Goal: Information Seeking & Learning: Understand process/instructions

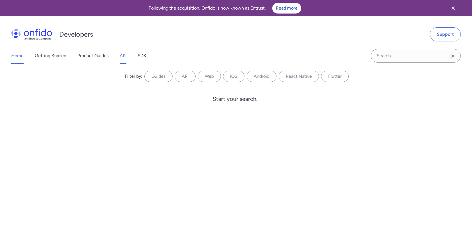
click at [124, 55] on link "API" at bounding box center [123, 56] width 7 height 16
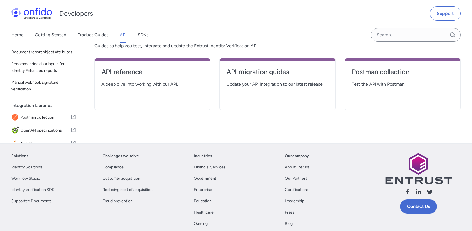
scroll to position [105, 0]
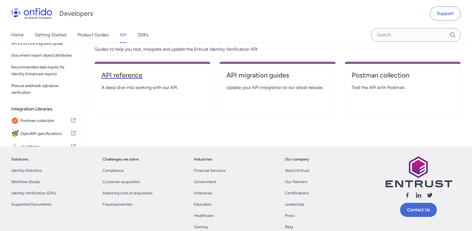
click at [120, 73] on h4 "API reference" at bounding box center [152, 75] width 102 height 9
select select "http"
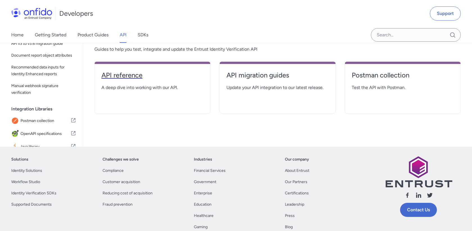
select select "http"
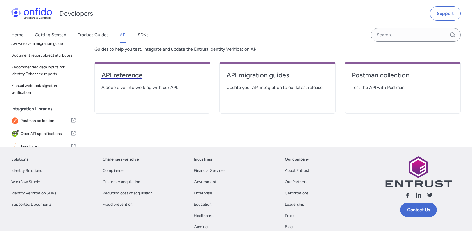
select select "http"
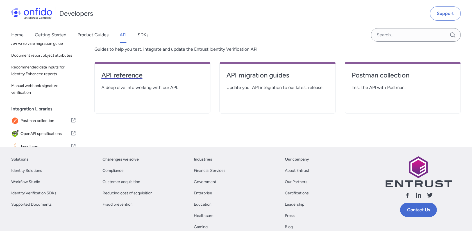
select select "http"
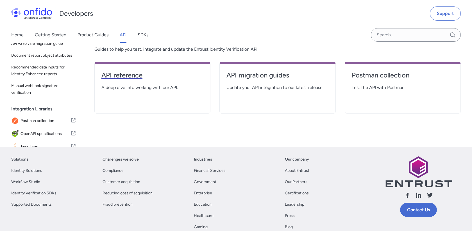
select select "http"
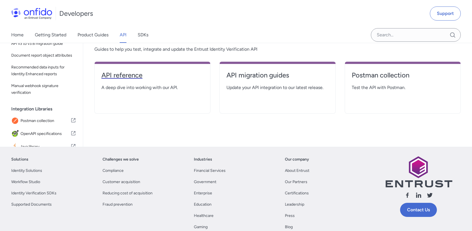
select select "http"
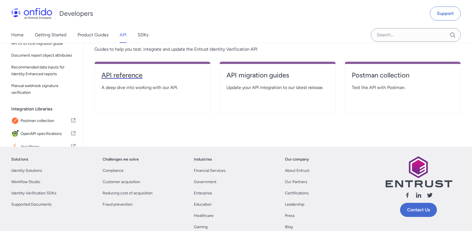
select select "http"
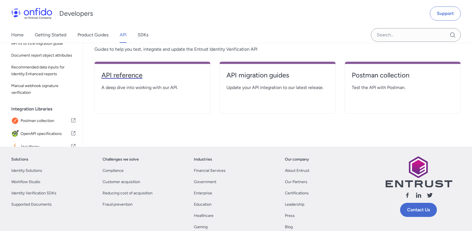
select select "http"
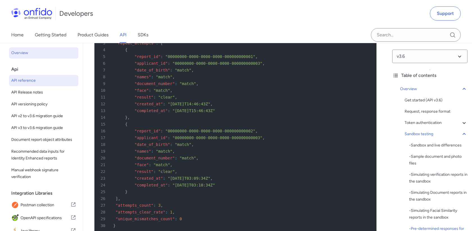
click at [46, 54] on span "Overview" at bounding box center [43, 52] width 65 height 7
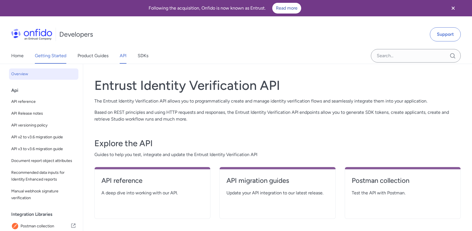
click at [58, 56] on link "Getting Started" at bounding box center [50, 56] width 31 height 16
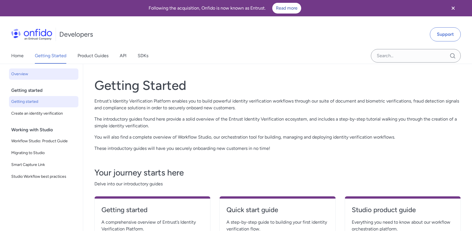
click at [58, 100] on span "Getting started" at bounding box center [43, 101] width 65 height 7
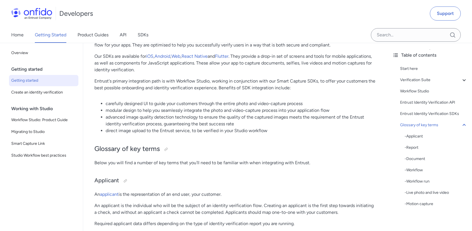
scroll to position [1168, 0]
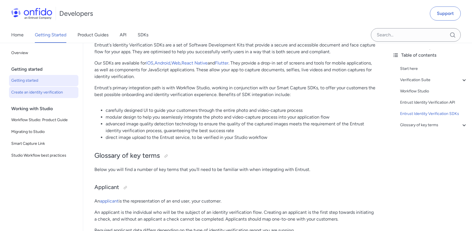
click at [57, 90] on span "Create an identity verification" at bounding box center [43, 92] width 65 height 7
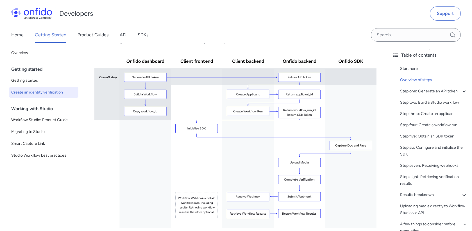
scroll to position [136, 0]
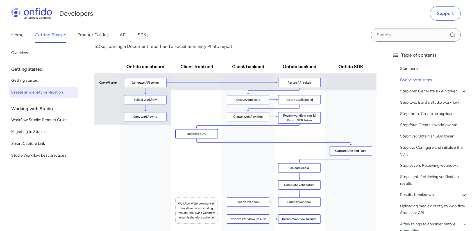
click at [220, 88] on img at bounding box center [235, 143] width 282 height 178
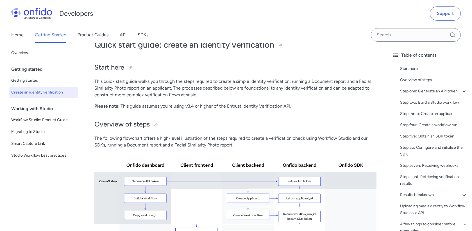
scroll to position [40, 0]
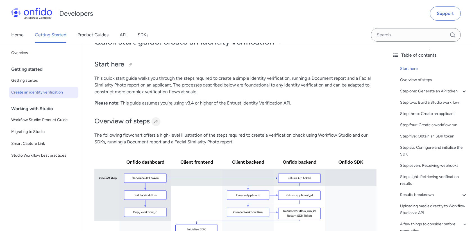
click at [156, 119] on div at bounding box center [156, 121] width 4 height 4
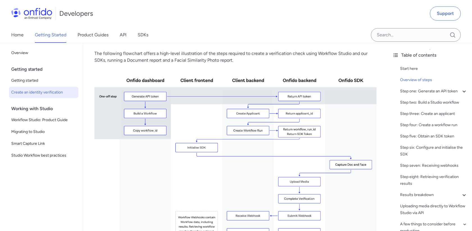
scroll to position [119, 0]
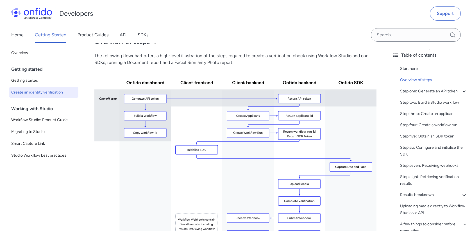
click at [258, 84] on img at bounding box center [235, 159] width 282 height 178
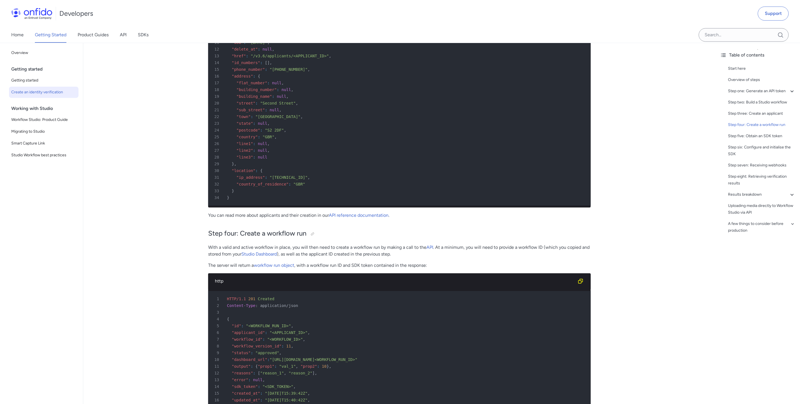
scroll to position [1355, 0]
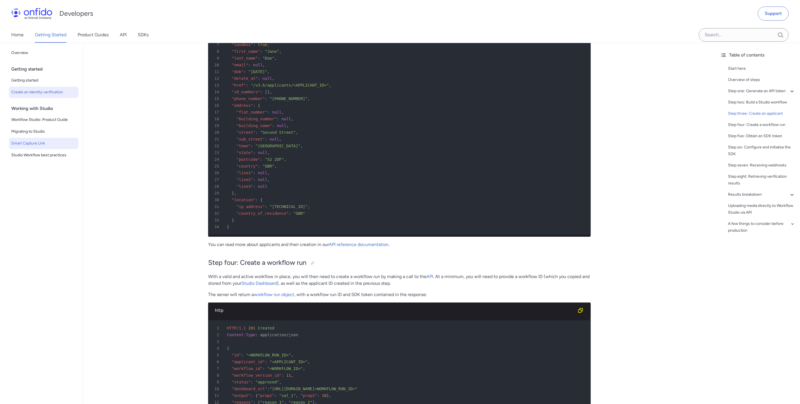
click at [47, 142] on span "Smart Capture Link" at bounding box center [43, 143] width 65 height 7
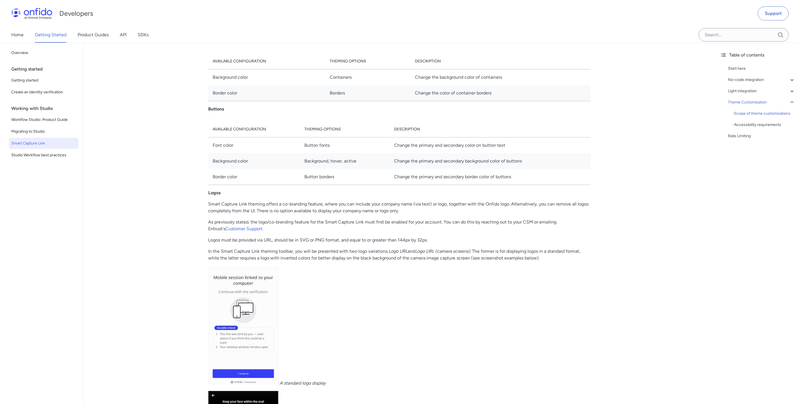
scroll to position [1955, 0]
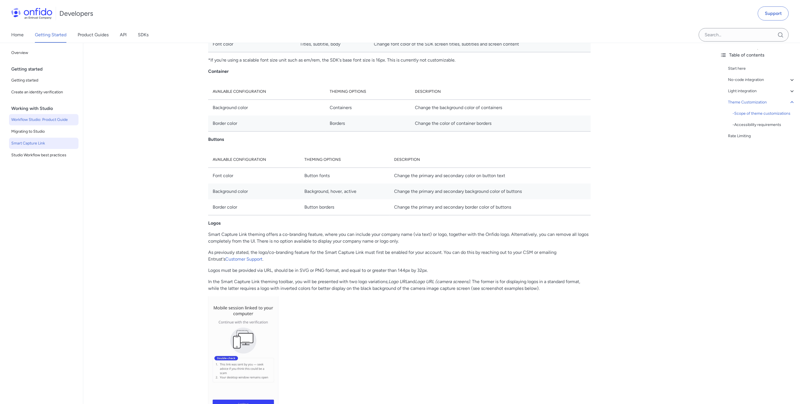
click at [45, 123] on link "Workflow Studio: Product Guide" at bounding box center [43, 119] width 69 height 11
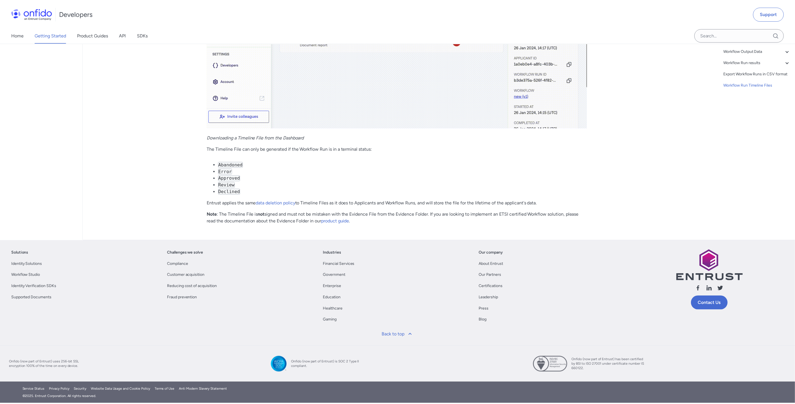
scroll to position [13279, 0]
